Goal: Task Accomplishment & Management: Manage account settings

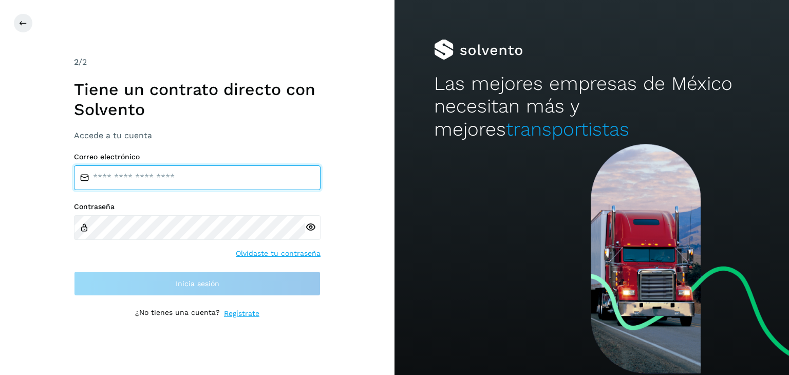
click at [201, 173] on input "email" at bounding box center [197, 177] width 247 height 25
type input "**********"
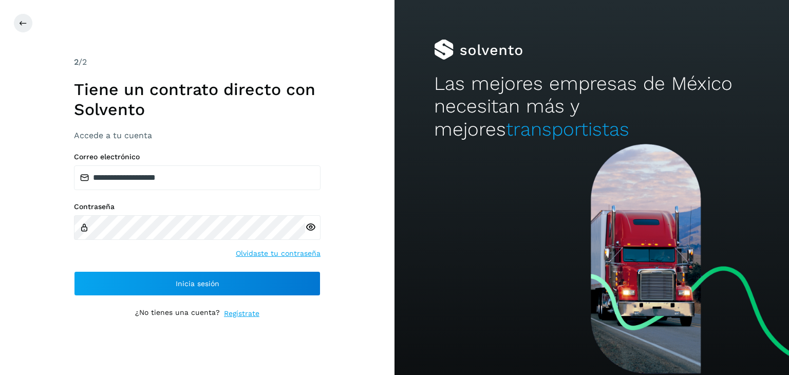
click at [307, 229] on icon at bounding box center [310, 227] width 11 height 11
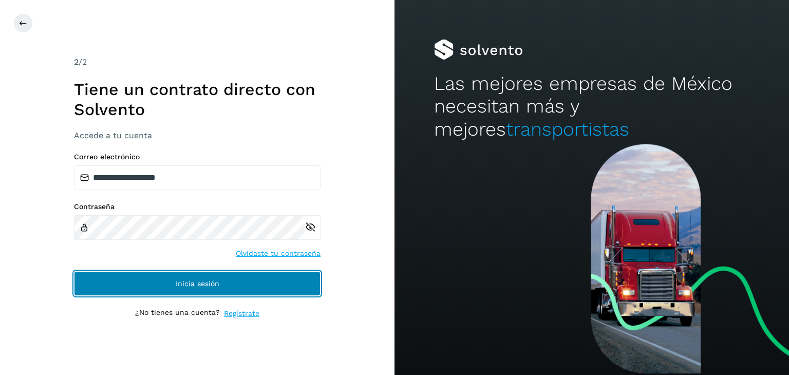
click at [231, 278] on button "Inicia sesión" at bounding box center [197, 283] width 247 height 25
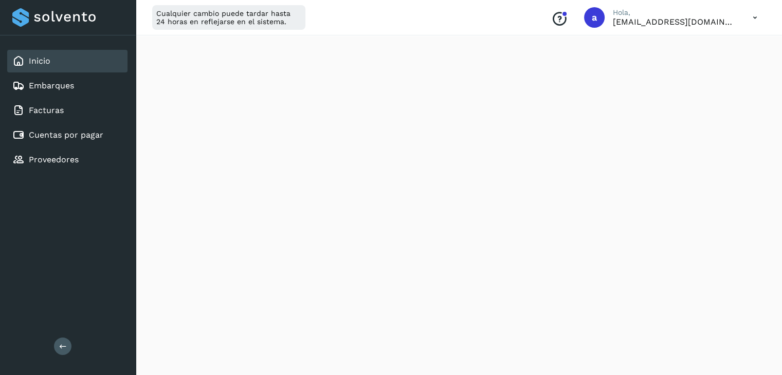
scroll to position [188, 0]
click at [757, 16] on icon at bounding box center [754, 17] width 21 height 21
click at [658, 69] on icon at bounding box center [656, 66] width 10 height 10
